Goal: Task Accomplishment & Management: Manage account settings

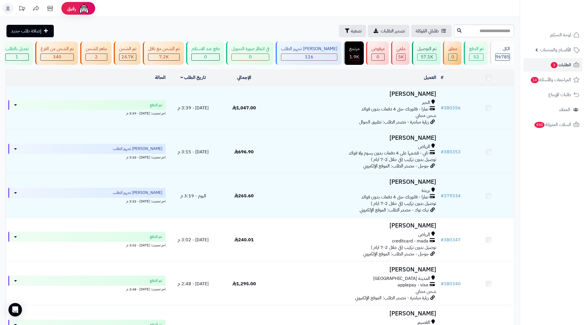
drag, startPoint x: 0, startPoint y: 0, endPoint x: 472, endPoint y: 32, distance: 472.7
type input "******"
click at [457, 30] on icon at bounding box center [459, 30] width 5 height 5
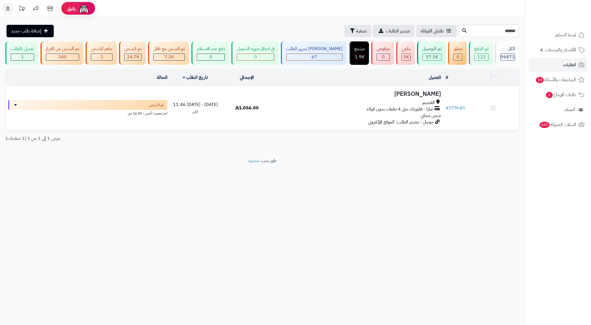
click at [396, 111] on span "تمارا - فاتورتك حتى 4 دفعات بدون فوائد" at bounding box center [399, 109] width 67 height 6
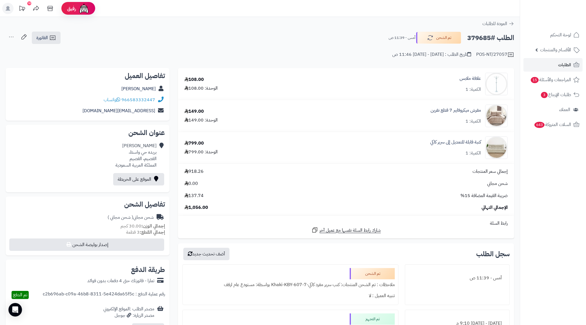
click at [134, 219] on div "شحن مجاني ( شحن مجاني )" at bounding box center [131, 217] width 46 height 6
click at [285, 51] on div "POS-NT/27057 تاريخ الطلب : السبت - ٢٧ سبتمبر ٢٠٢٥ - 11:46 ص" at bounding box center [260, 51] width 508 height 14
click at [564, 61] on span "الطلبات" at bounding box center [564, 65] width 13 height 8
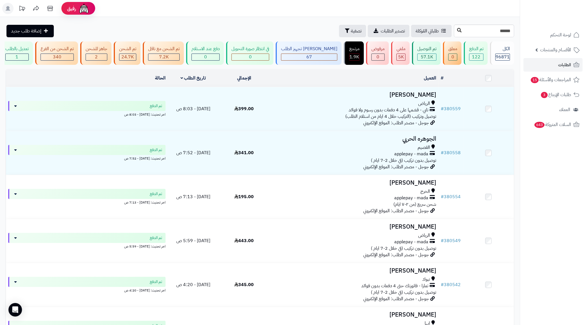
type input "******"
click at [457, 32] on icon at bounding box center [459, 30] width 5 height 5
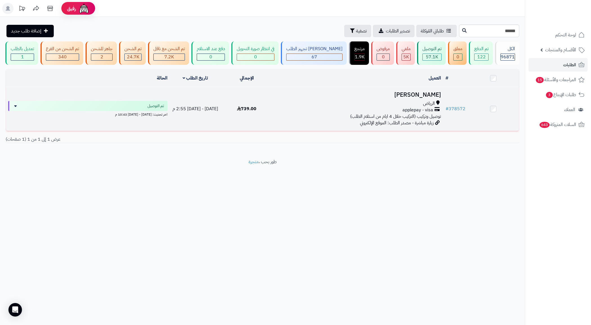
click at [423, 113] on span "applepay - visa" at bounding box center [418, 110] width 31 height 6
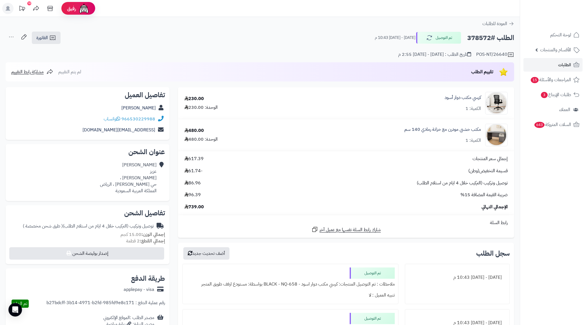
scroll to position [352, 0]
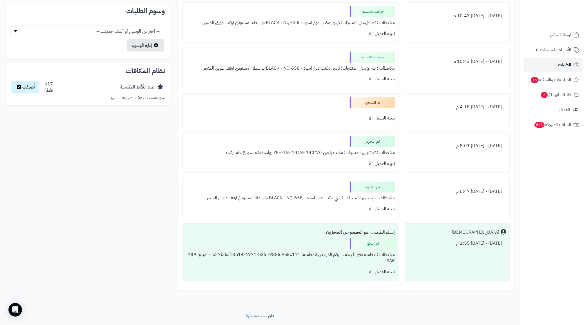
click at [552, 70] on link "الطلبات" at bounding box center [552, 65] width 59 height 14
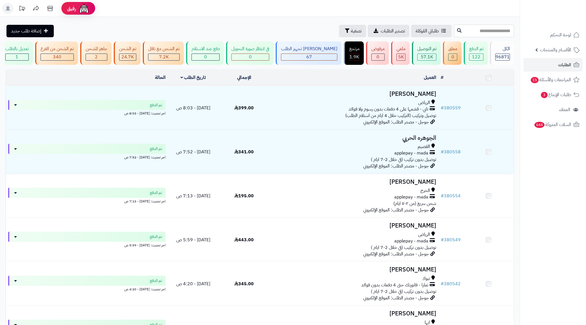
click at [454, 31] on input "text" at bounding box center [484, 30] width 60 height 13
type input "******"
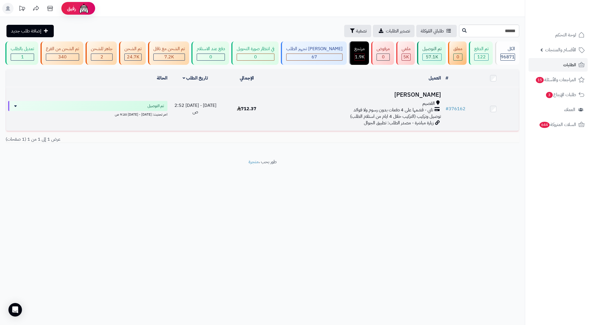
click at [432, 107] on span "القصيم" at bounding box center [429, 103] width 12 height 6
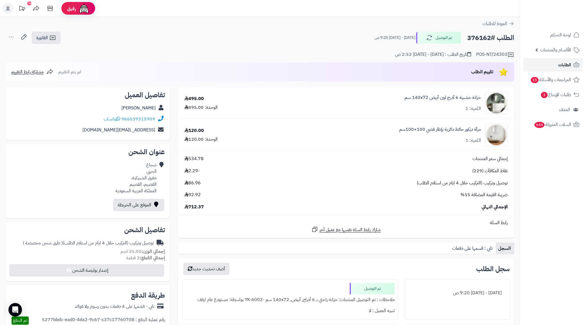
click at [565, 64] on span "الطلبات" at bounding box center [564, 65] width 13 height 8
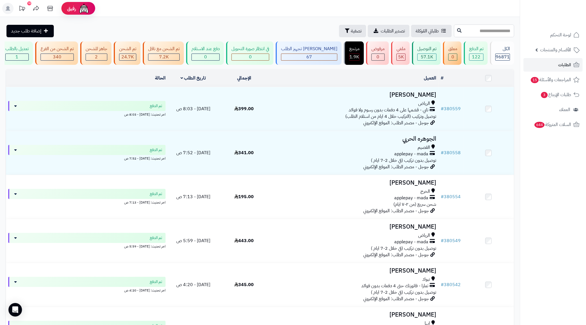
paste input "******"
type input "******"
click at [455, 31] on button at bounding box center [459, 30] width 8 height 11
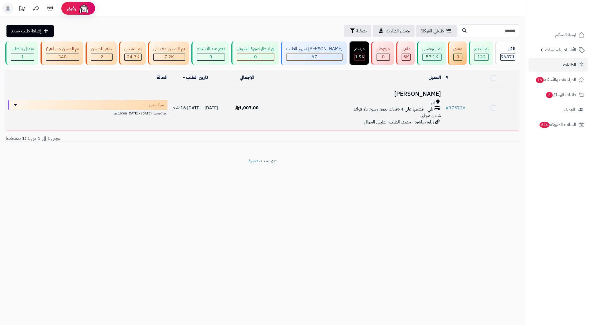
click at [430, 97] on h3 "ريان علي" at bounding box center [358, 94] width 166 height 6
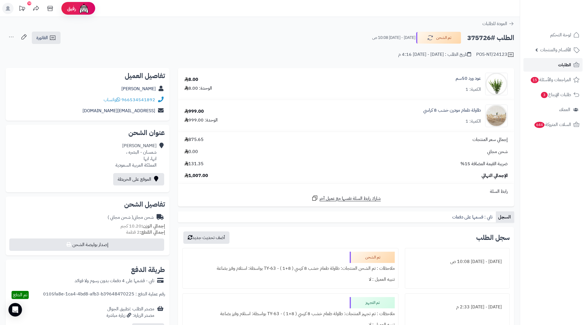
click at [552, 65] on link "الطلبات" at bounding box center [552, 65] width 59 height 14
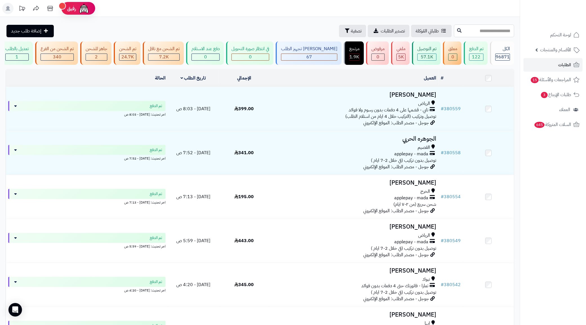
paste input "******"
type input "******"
click at [455, 28] on button at bounding box center [459, 30] width 8 height 11
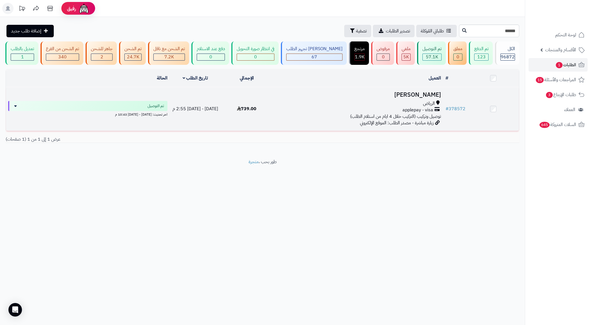
click at [412, 113] on span "applepay - visa" at bounding box center [418, 110] width 31 height 6
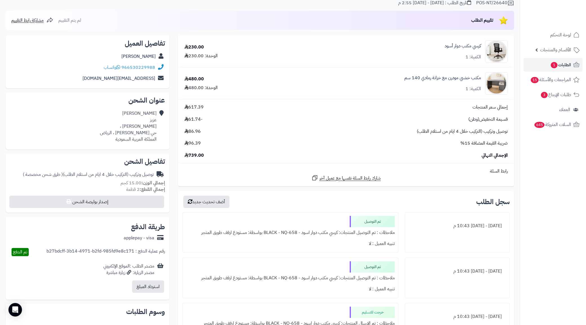
scroll to position [141, 0]
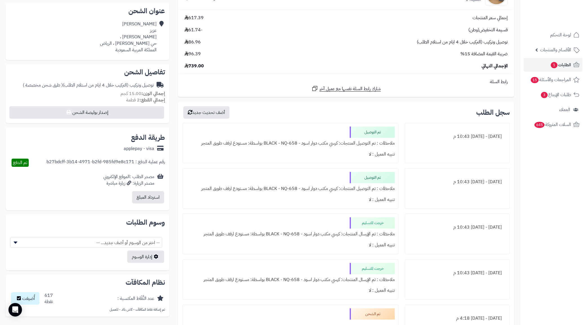
drag, startPoint x: 372, startPoint y: 141, endPoint x: 294, endPoint y: 150, distance: 77.6
click at [294, 150] on div "تم التوصيل ملاحظات : تم التوصيل المنتجات: كرسي مكتب دوار اسود - BLACK - NQ-658 …" at bounding box center [290, 143] width 216 height 41
click at [296, 161] on div "تم التوصيل ملاحظات : تم التوصيل المنتجات: كرسي مكتب دوار اسود - BLACK - NQ-658 …" at bounding box center [290, 143] width 216 height 41
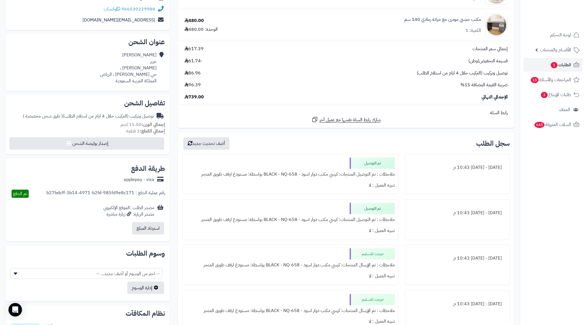
scroll to position [0, 0]
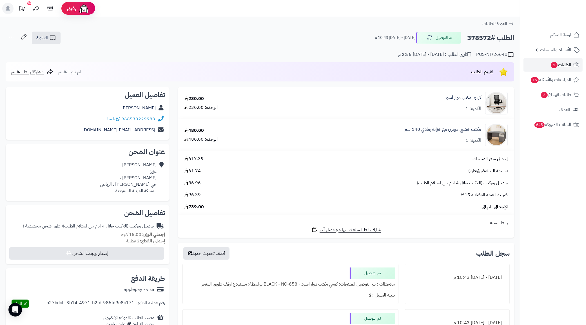
click at [481, 36] on h2 "الطلب #378572" at bounding box center [490, 38] width 47 height 12
copy h2 "378572"
click at [474, 33] on h2 "الطلب #378572" at bounding box center [490, 38] width 47 height 12
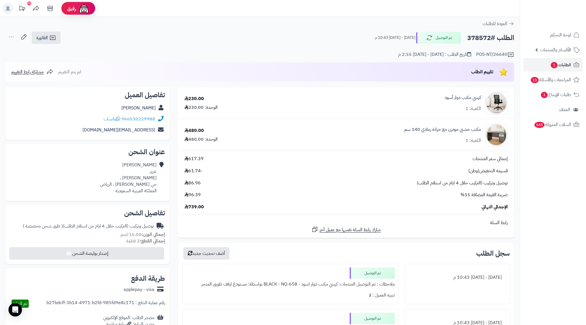
click at [136, 181] on div "[PERSON_NAME] [PERSON_NAME] ، حي [PERSON_NAME] ، [PERSON_NAME] العربية السعودية" at bounding box center [128, 178] width 57 height 32
copy div "حي [PERSON_NAME] ، الرياض"
click at [47, 36] on span "الفاتورة" at bounding box center [42, 37] width 12 height 7
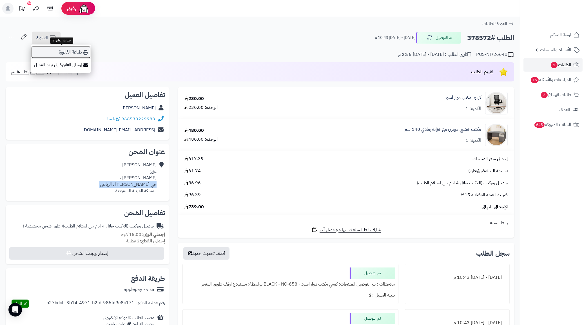
click at [70, 50] on link "طباعة الفاتورة" at bounding box center [61, 52] width 60 height 13
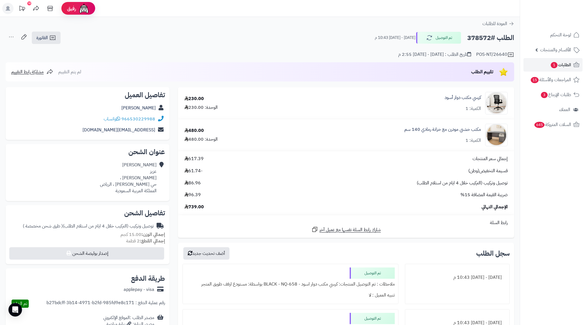
click at [472, 34] on h2 "الطلب #378572" at bounding box center [490, 38] width 47 height 12
copy h2 "378572"
